Goal: Ask a question

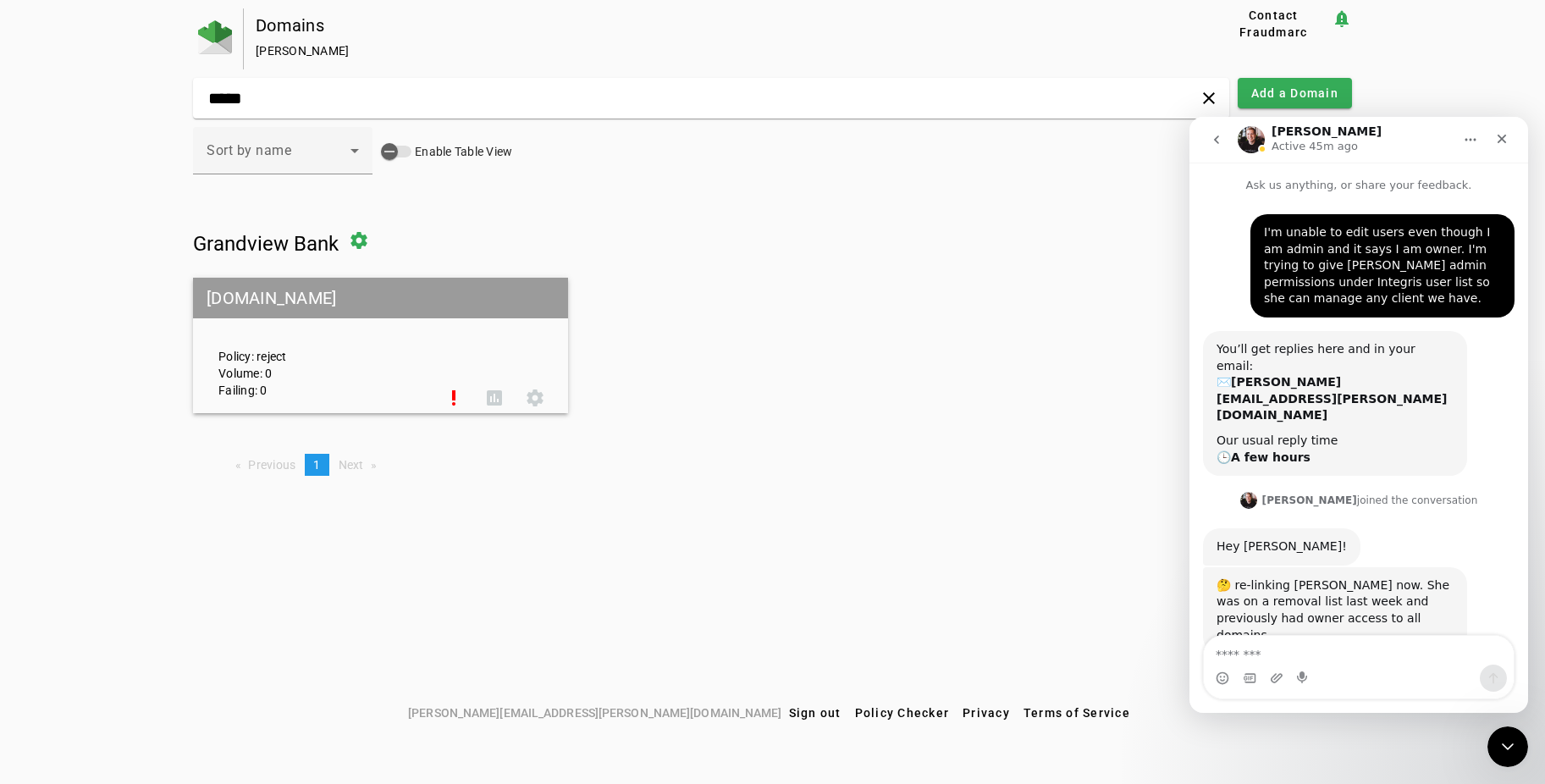
scroll to position [1576, 0]
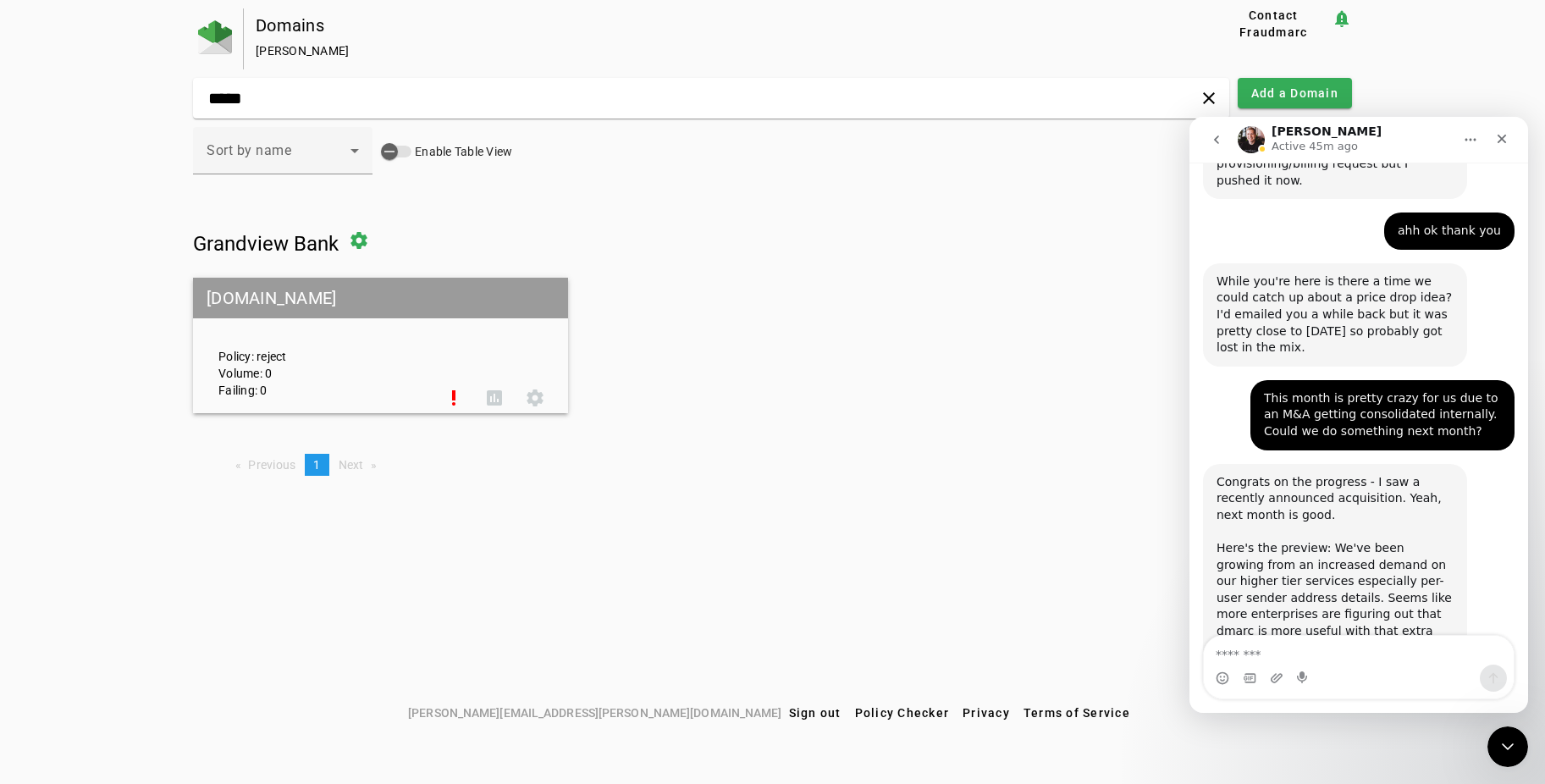
drag, startPoint x: 242, startPoint y: 415, endPoint x: 940, endPoint y: 384, distance: 698.7
click at [940, 384] on mat-grid-list "[DOMAIN_NAME] Policy: reject Volume: 0 Failing: 0 priority_high assessment sett…" at bounding box center [772, 345] width 1159 height 135
click at [1289, 644] on textarea "Message…" at bounding box center [1358, 650] width 310 height 29
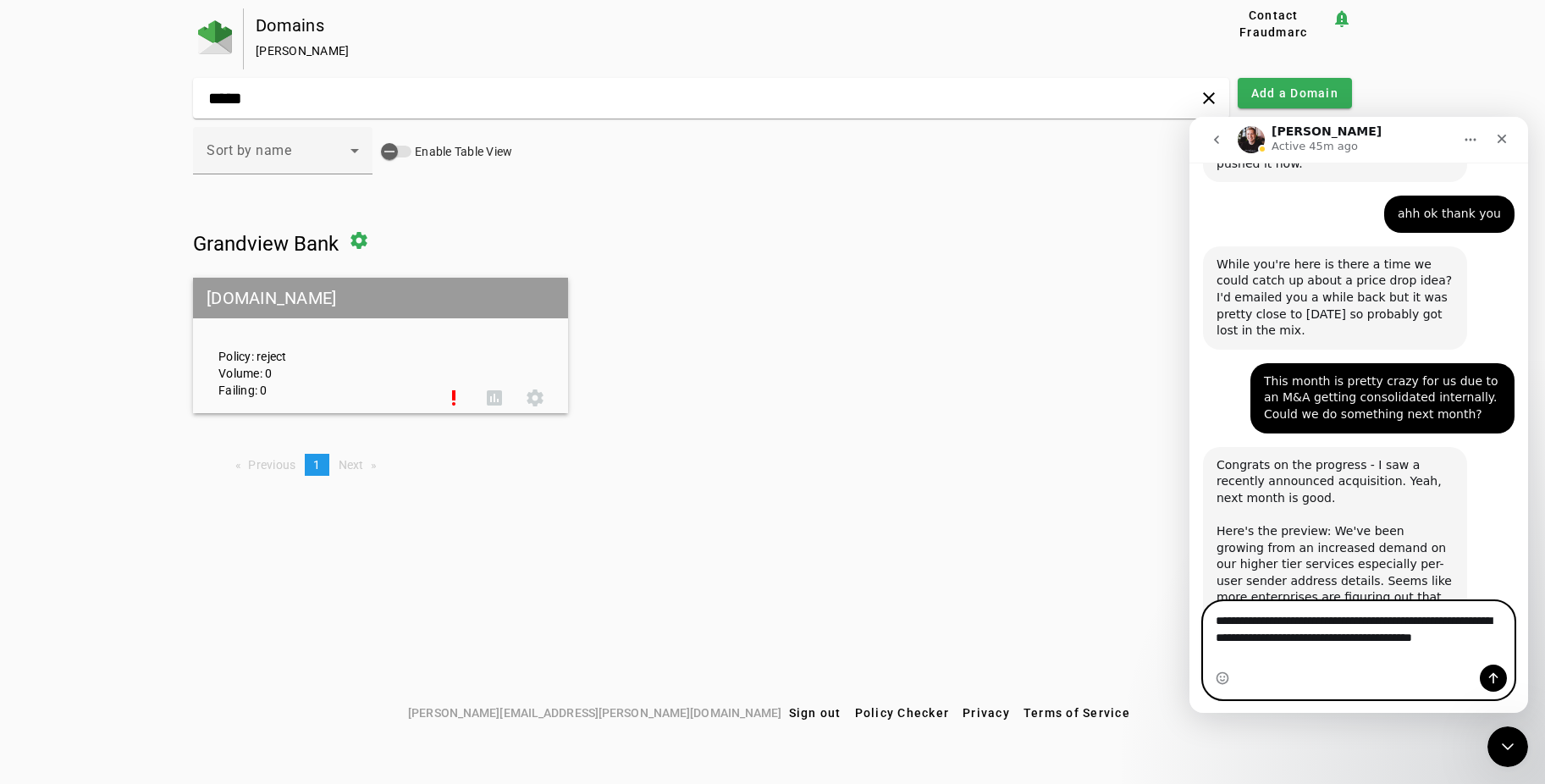
scroll to position [1609, 0]
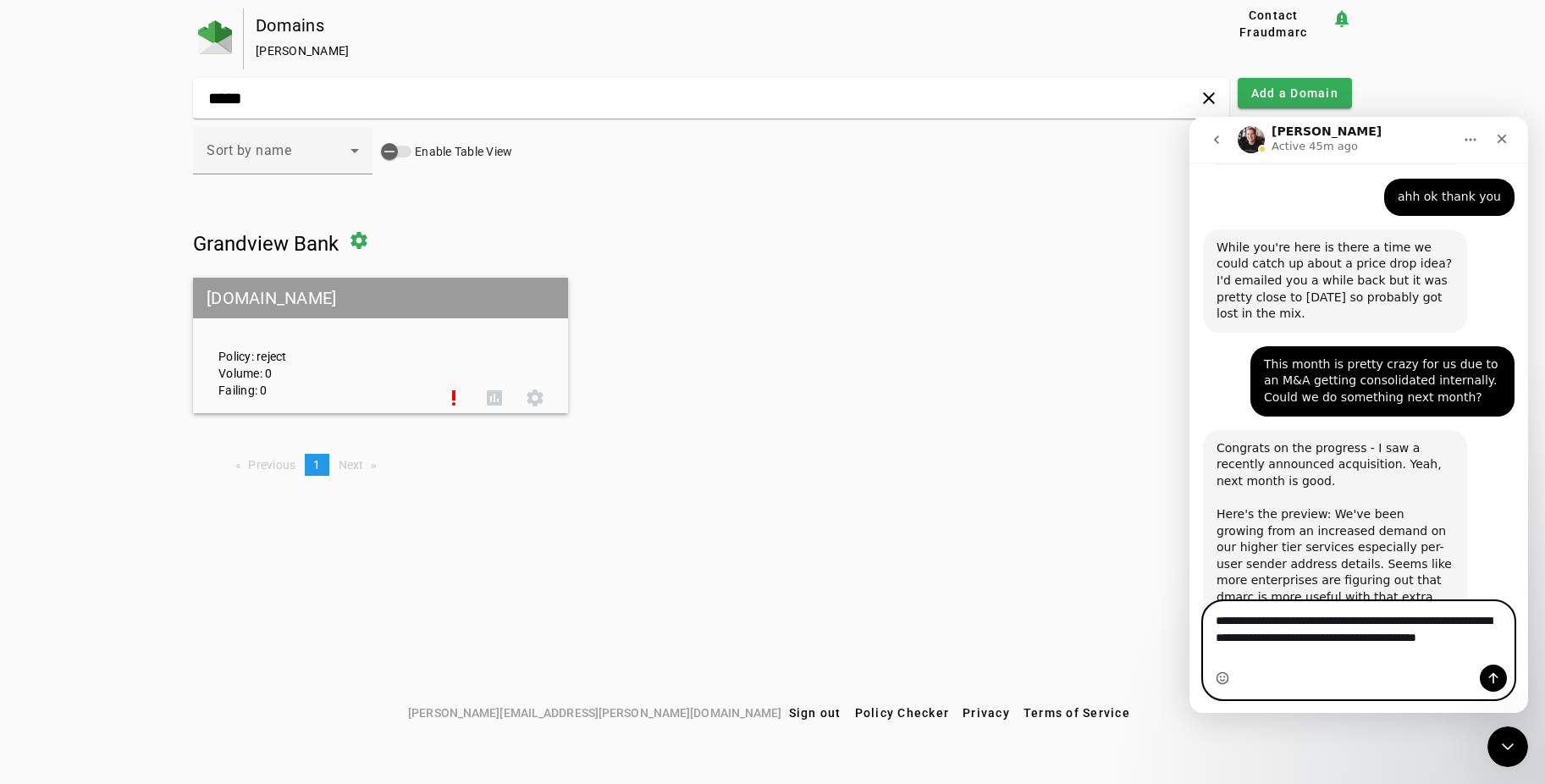
type textarea "**********"
click at [1224, 674] on icon "Emoji picker" at bounding box center [1222, 678] width 14 height 14
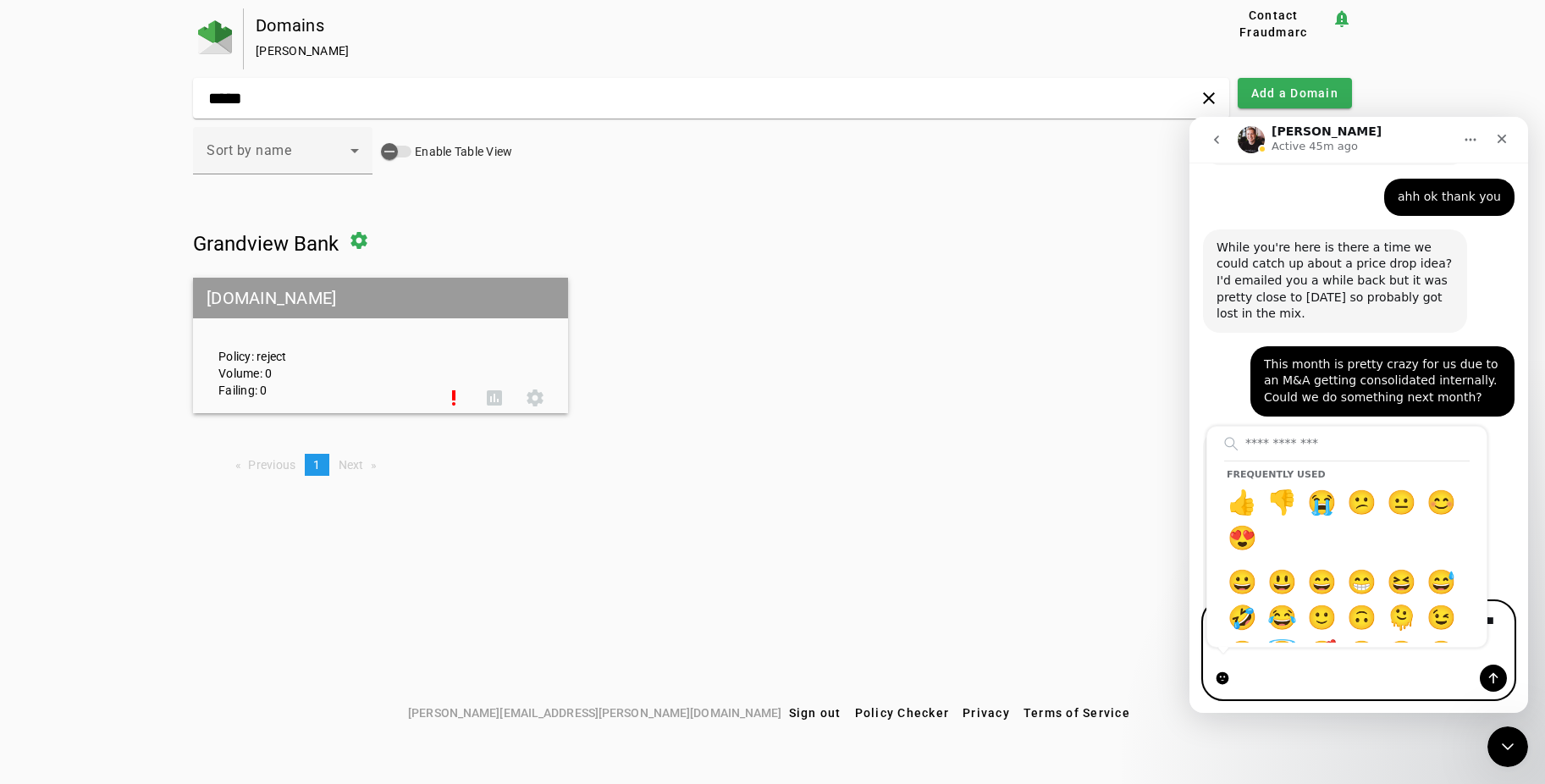
click at [1223, 681] on circle "Emoji picker" at bounding box center [1221, 678] width 11 height 11
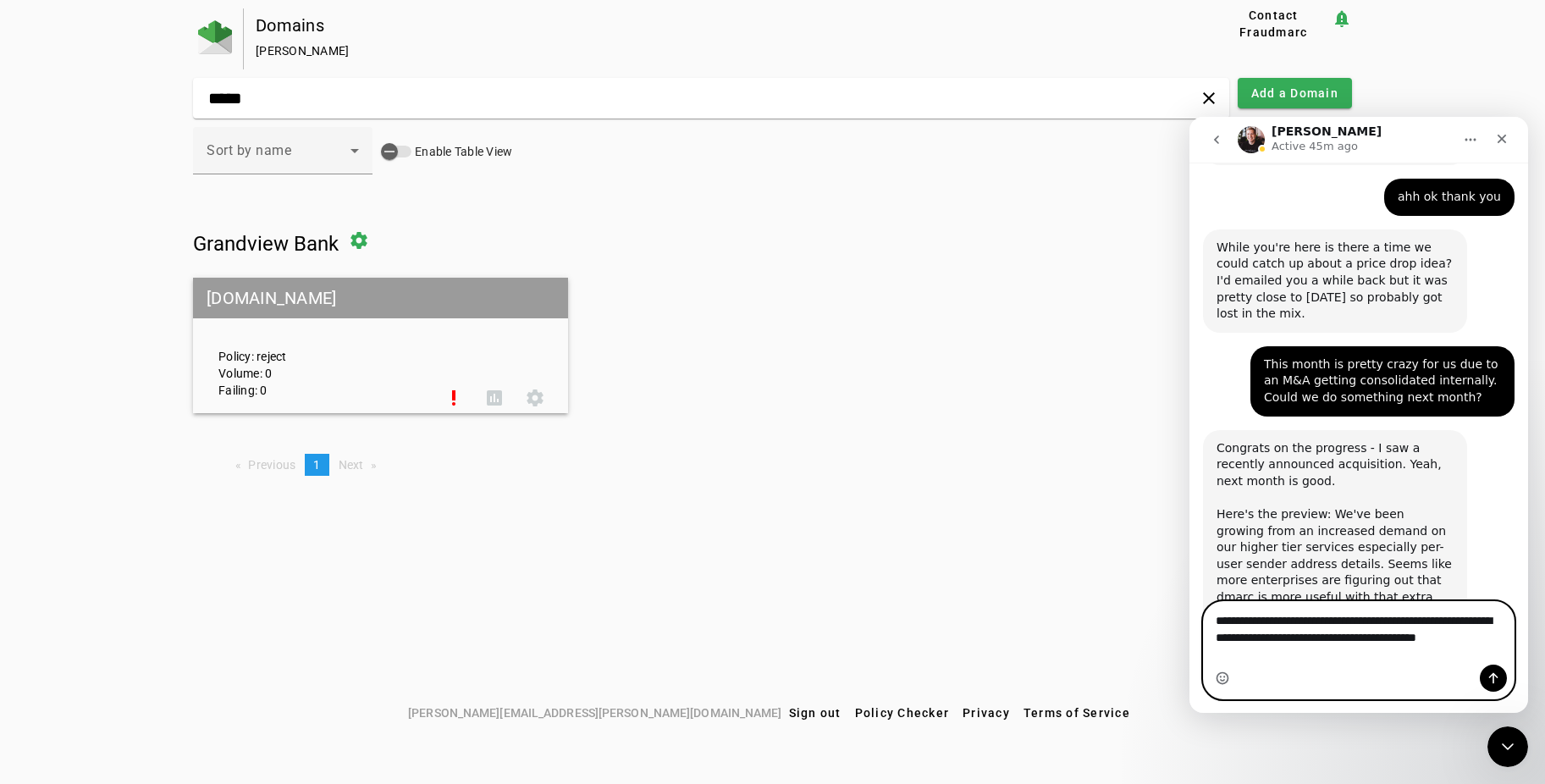
click at [1223, 681] on icon "Emoji picker" at bounding box center [1222, 678] width 14 height 14
click at [1488, 675] on icon "Send a message…" at bounding box center [1493, 678] width 14 height 14
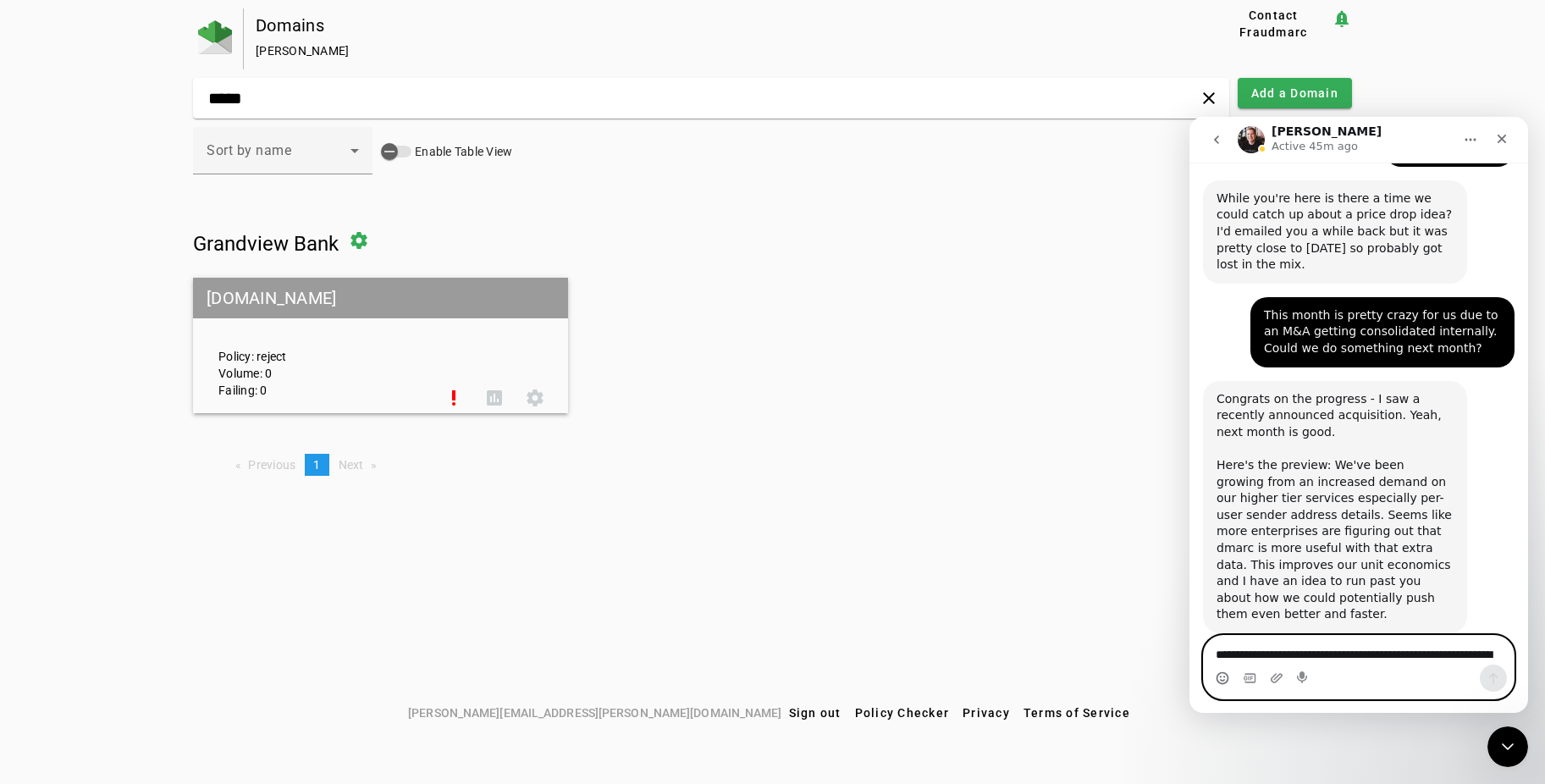
scroll to position [1660, 0]
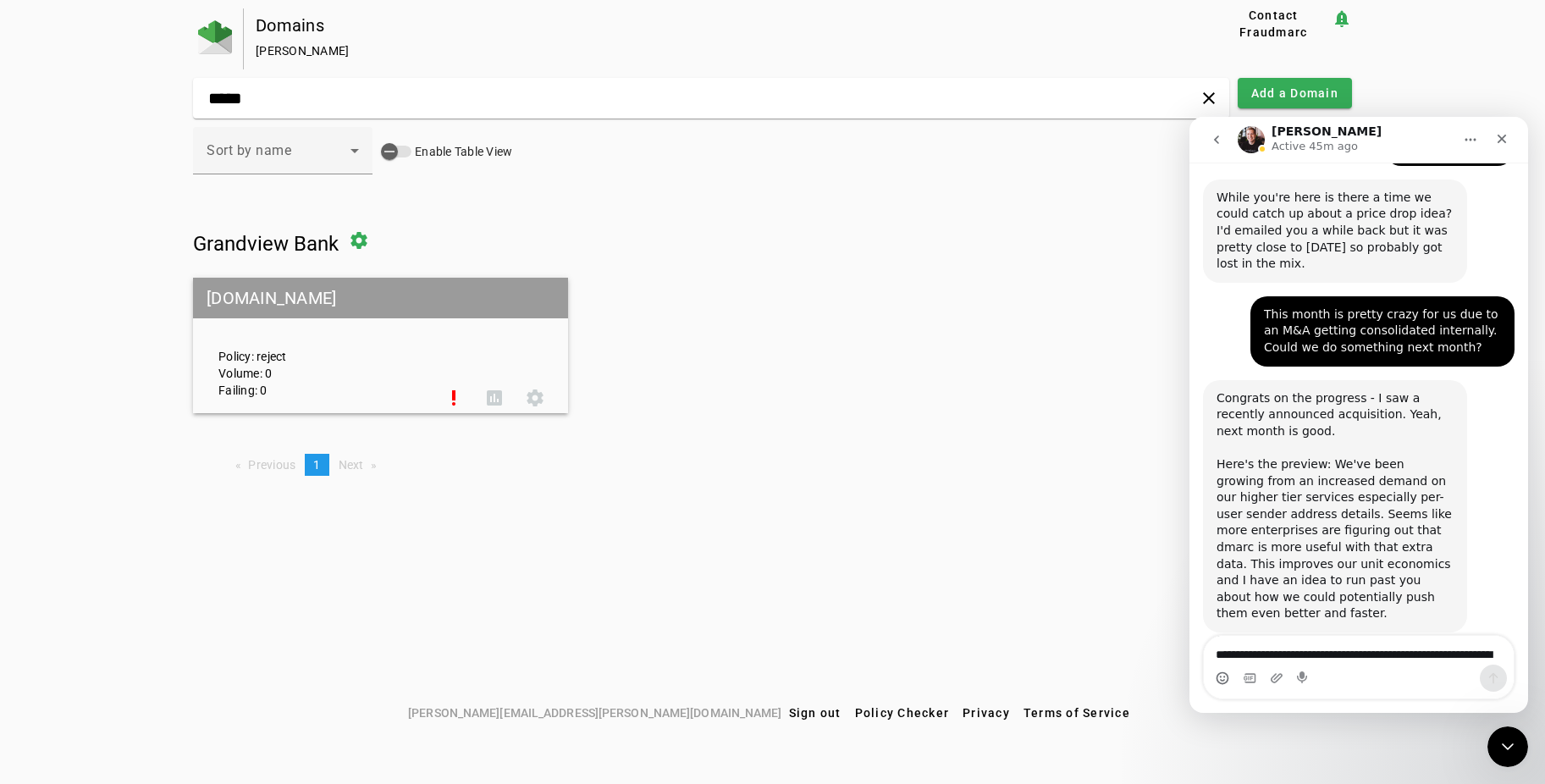
click at [878, 351] on mat-grid-list "[DOMAIN_NAME] Policy: reject Volume: 0 Failing: 0 priority_high assessment sett…" at bounding box center [772, 345] width 1159 height 135
click at [203, 26] on img at bounding box center [215, 38] width 34 height 34
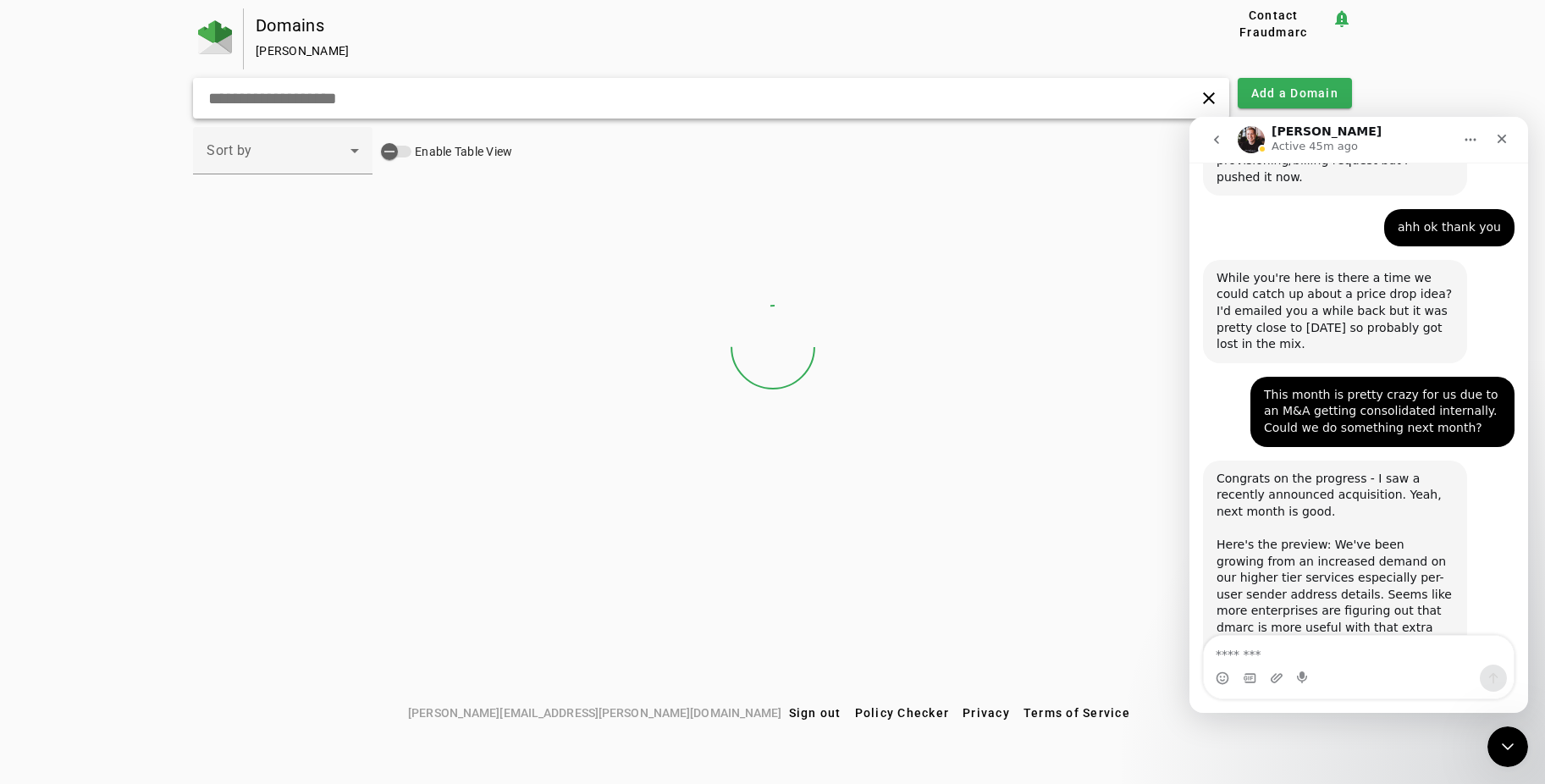
click at [320, 101] on input "text" at bounding box center [491, 98] width 570 height 21
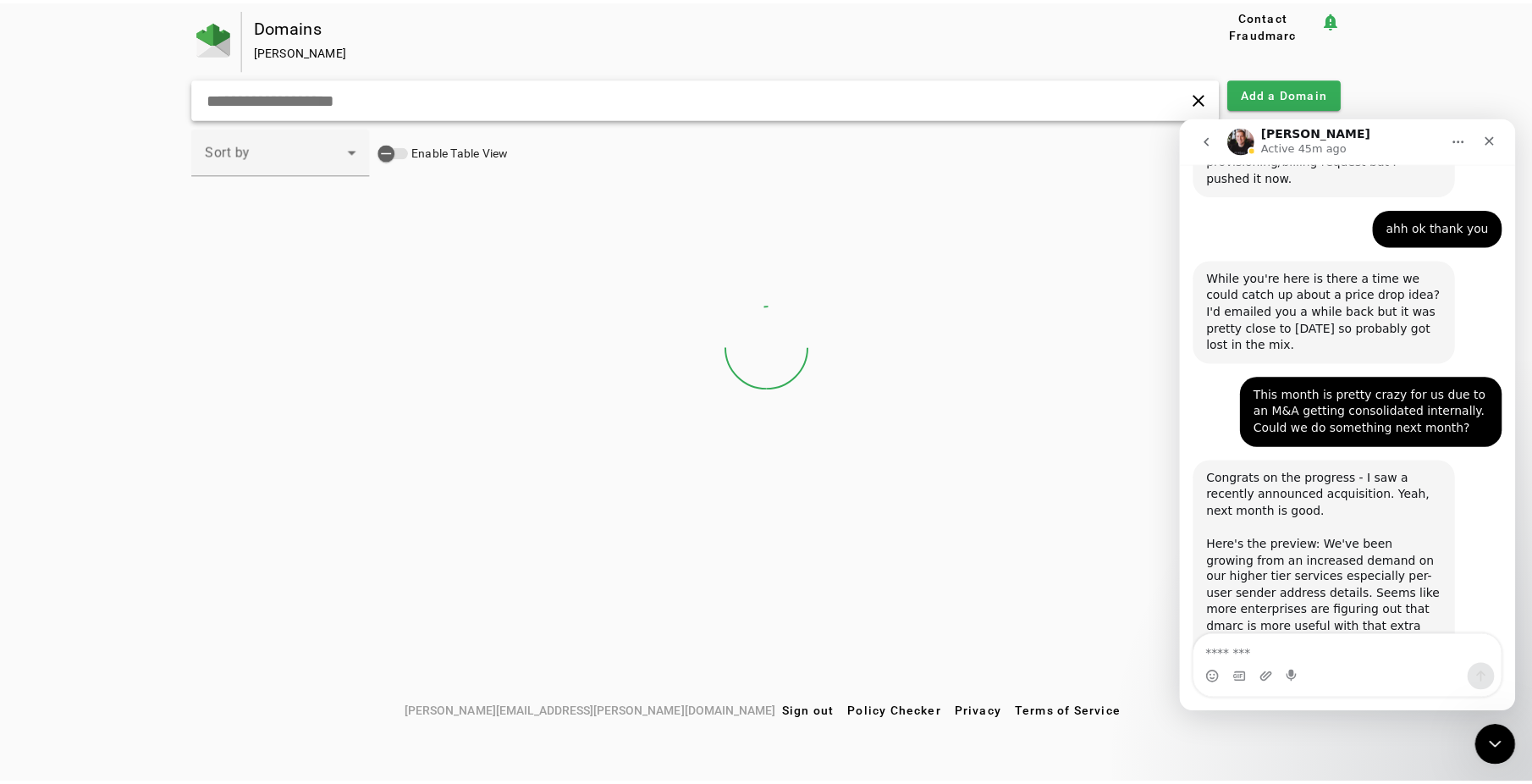
scroll to position [1660, 0]
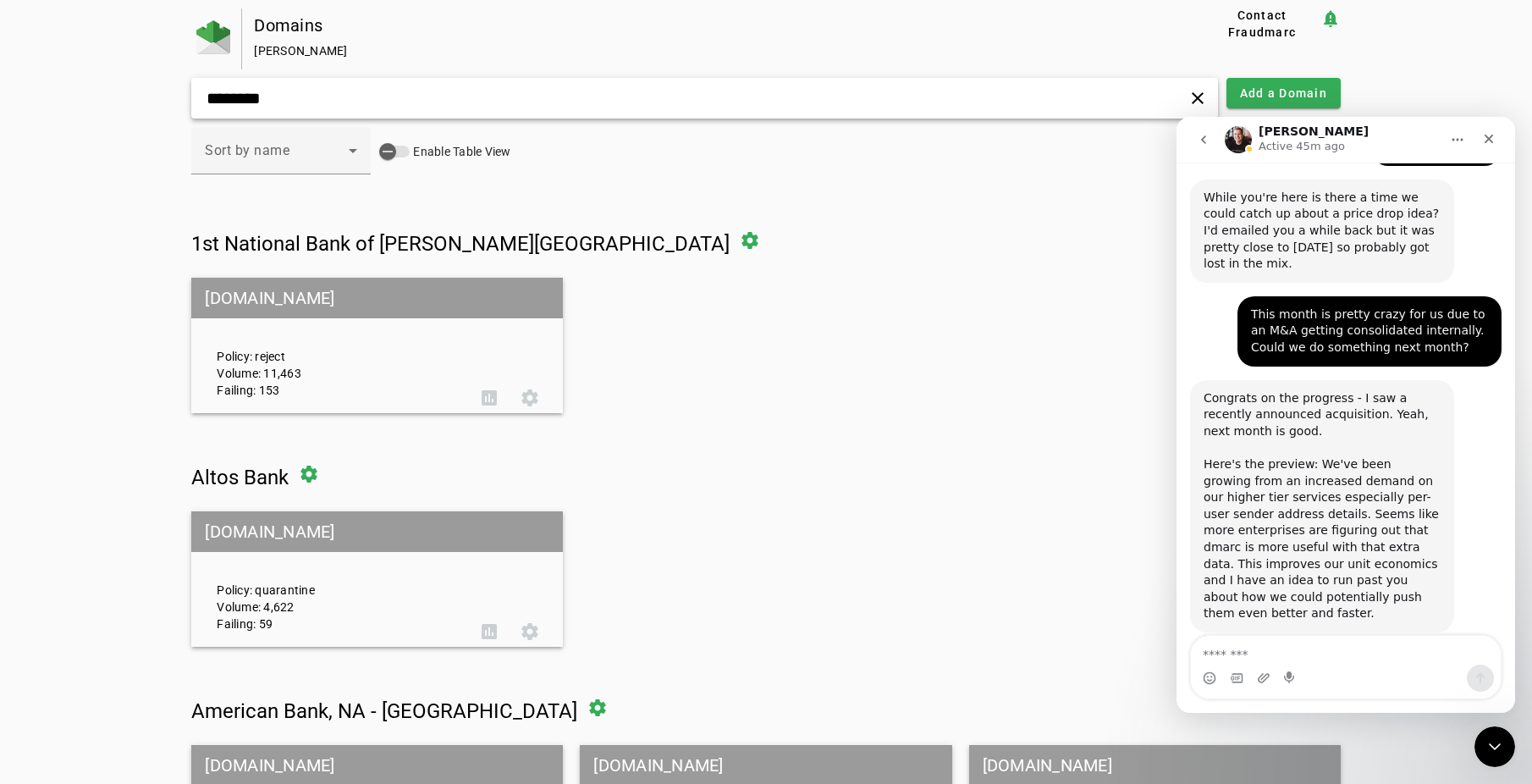
type input "********"
click at [684, 150] on div "Sort by name Enable Table View" at bounding box center [765, 160] width 1149 height 66
click at [661, 104] on input "********" at bounding box center [487, 98] width 564 height 21
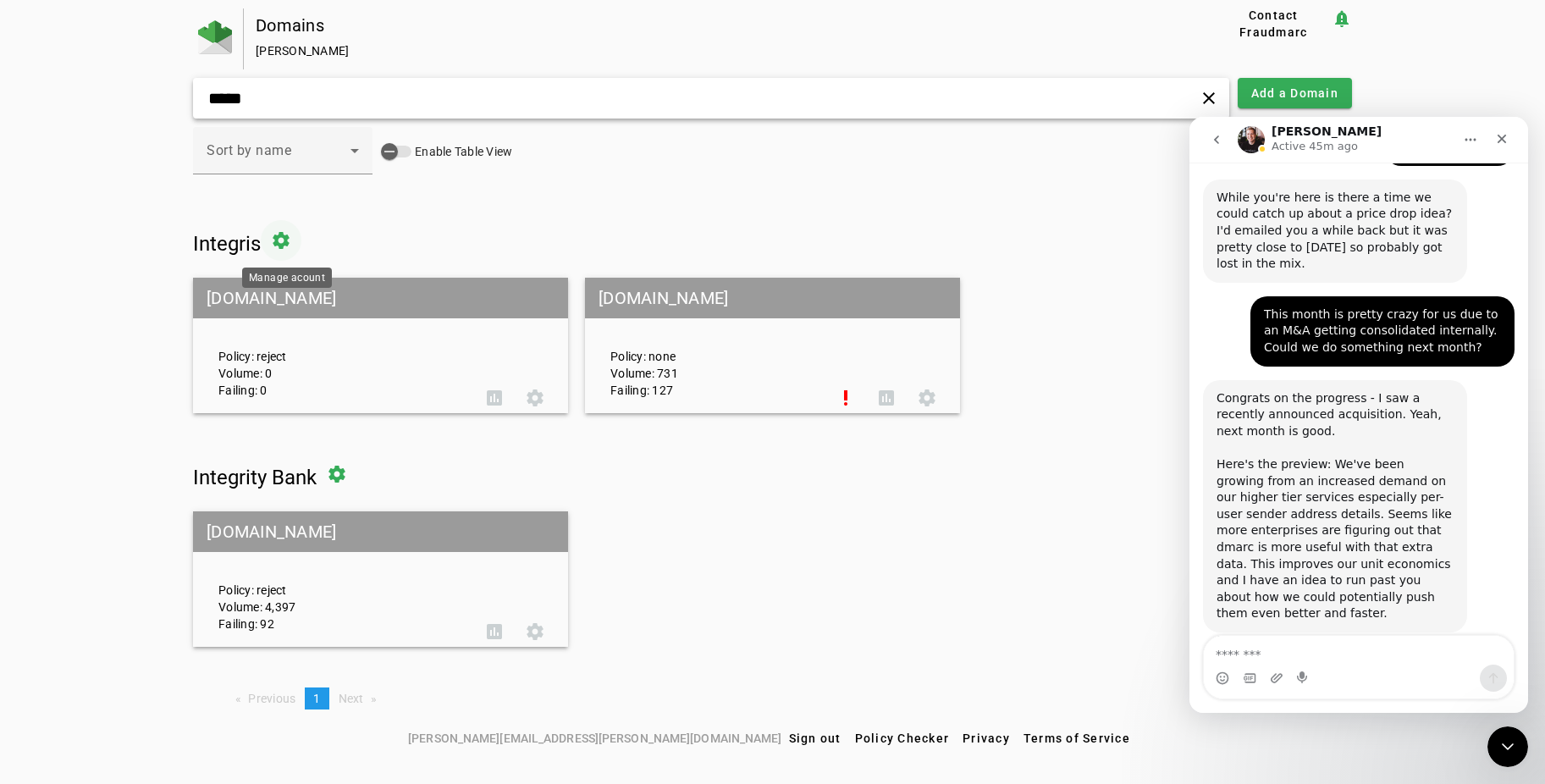
type input "*****"
click at [282, 237] on span at bounding box center [280, 240] width 41 height 41
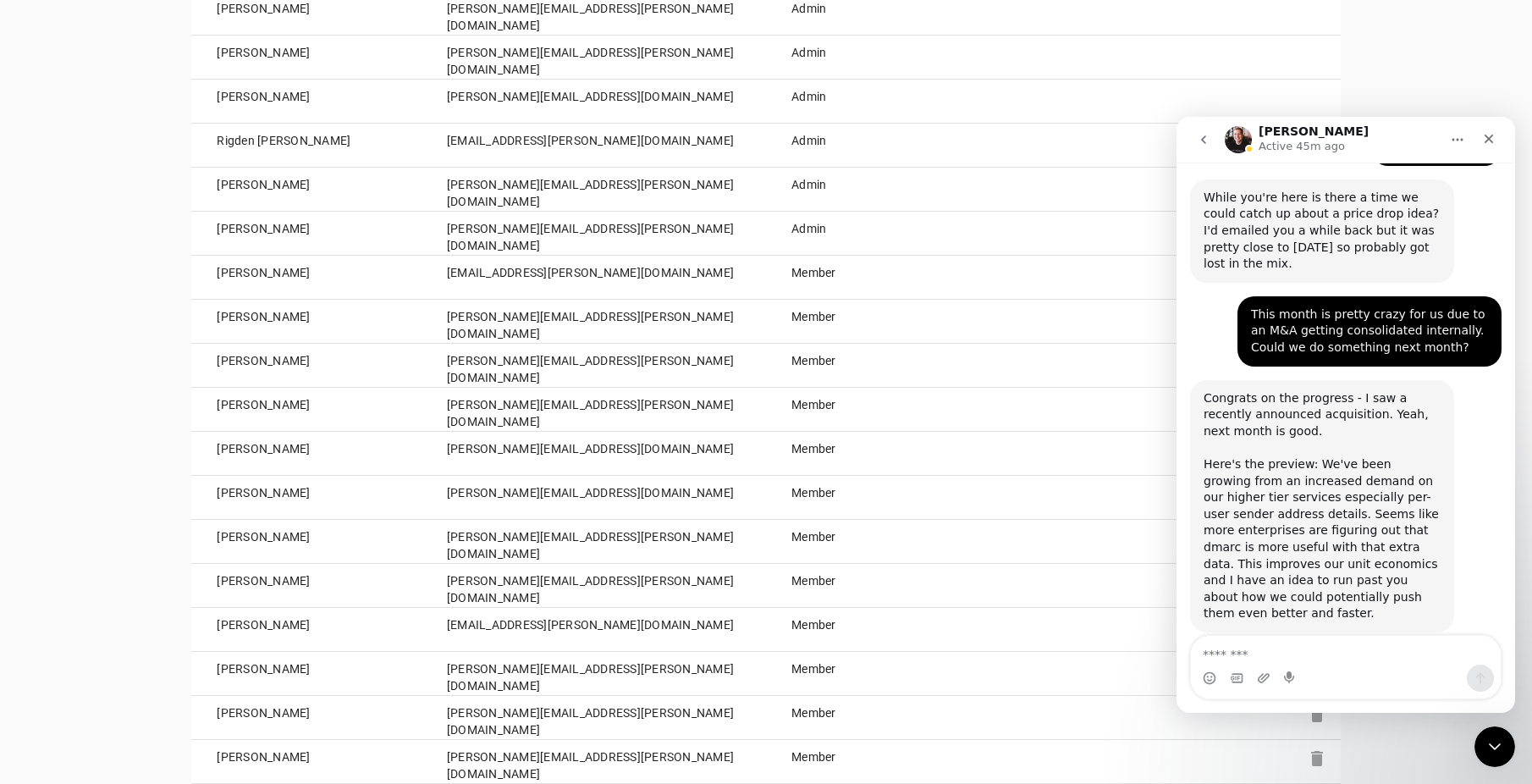
scroll to position [1360, 0]
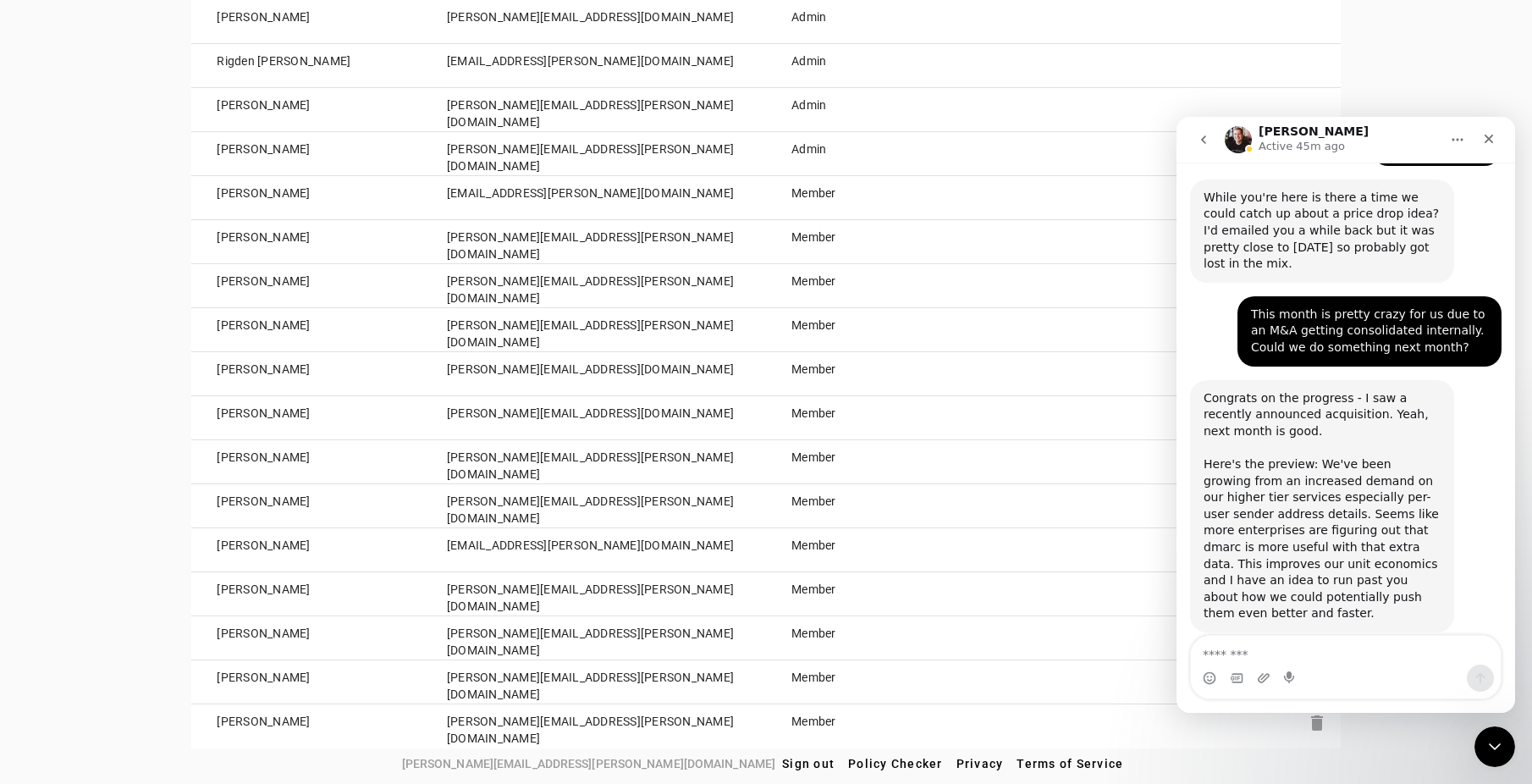
click at [924, 606] on td "Member" at bounding box center [853, 594] width 173 height 44
click at [934, 585] on td "Member" at bounding box center [853, 594] width 173 height 44
click at [1497, 736] on icon "Close Intercom Messenger" at bounding box center [1491, 743] width 21 height 21
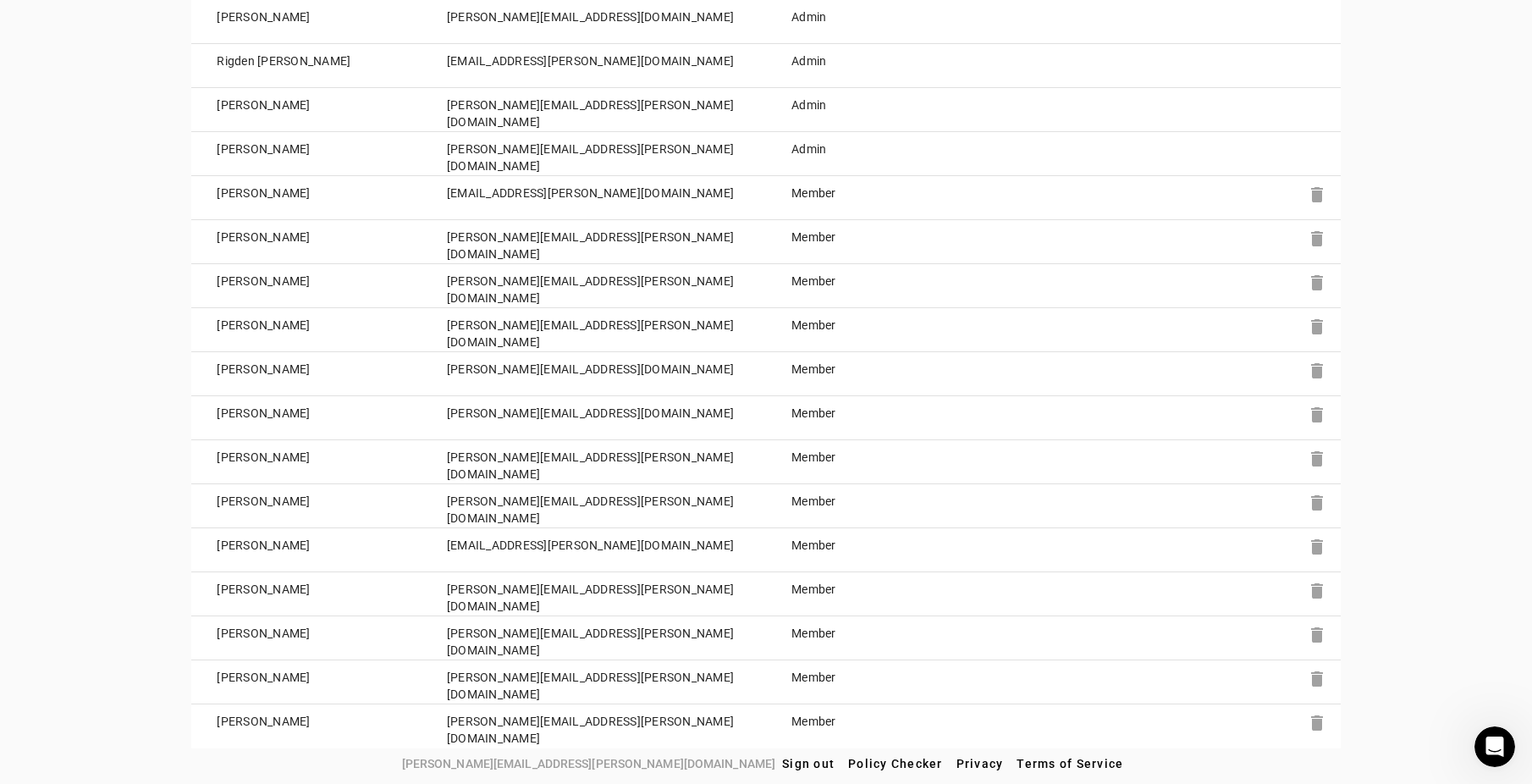
scroll to position [1660, 0]
